Goal: Information Seeking & Learning: Learn about a topic

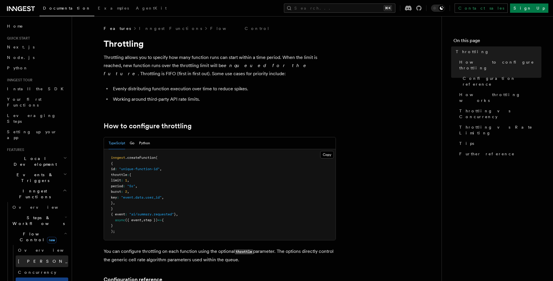
click at [33, 259] on span "[PERSON_NAME]" at bounding box center [60, 261] width 85 height 5
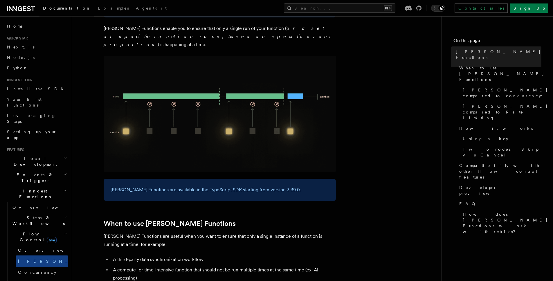
scroll to position [70, 0]
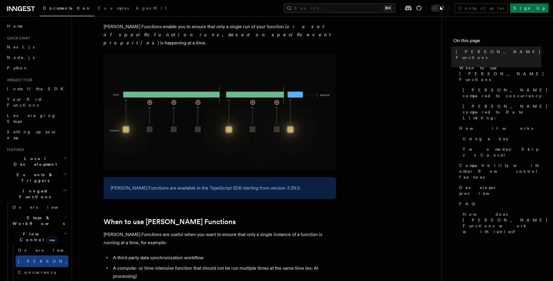
click at [23, 270] on span "Concurrency" at bounding box center [37, 272] width 38 height 5
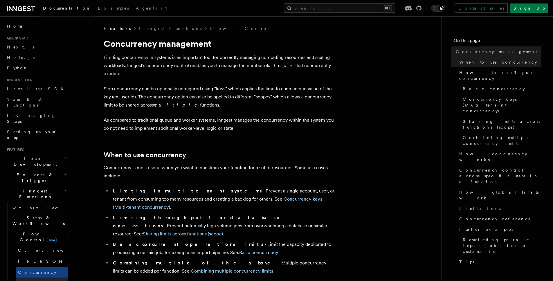
click at [43, 278] on link "Throttling" at bounding box center [42, 283] width 53 height 10
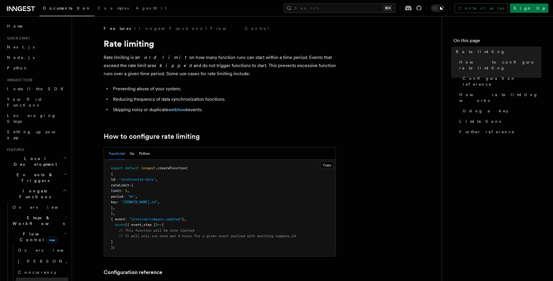
click at [33, 278] on link "Throttling" at bounding box center [42, 283] width 53 height 10
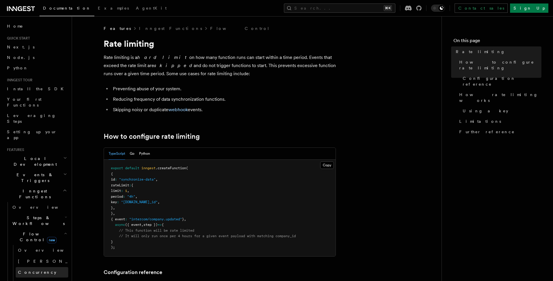
click at [31, 267] on link "Concurrency" at bounding box center [42, 272] width 53 height 10
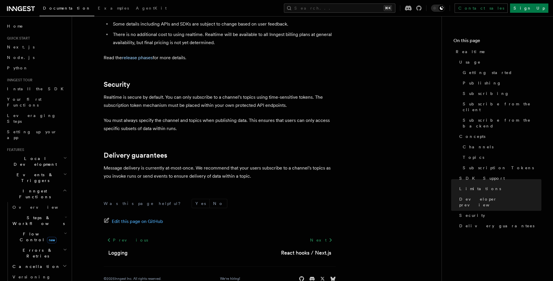
scroll to position [1934, 0]
